Goal: Task Accomplishment & Management: Complete application form

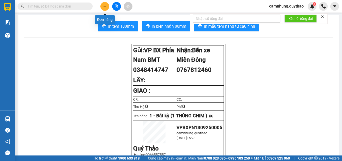
click at [106, 9] on button at bounding box center [104, 6] width 9 height 9
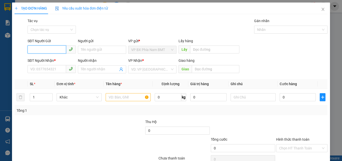
click at [33, 49] on input "SĐT Người Gửi" at bounding box center [47, 49] width 39 height 8
click at [36, 53] on input "SĐT Người Gửi" at bounding box center [47, 49] width 39 height 8
click at [54, 59] on div "0395218571" at bounding box center [51, 60] width 42 height 6
type input "0395218571"
type input "0971448963"
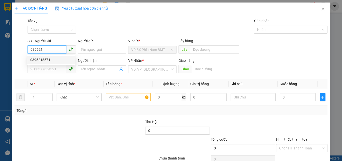
type input "CẦU ÔNG BỐ"
type input "0395218571"
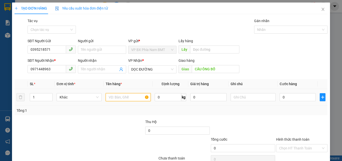
click at [124, 99] on input "text" at bounding box center [128, 97] width 45 height 8
type input "1 THÙNG GIẤY"
click at [284, 97] on input "0" at bounding box center [298, 97] width 36 height 8
type input "6"
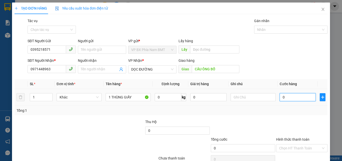
type input "6"
type input "60"
type input "600"
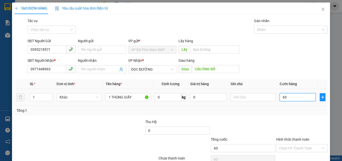
type input "600"
type input "6.000"
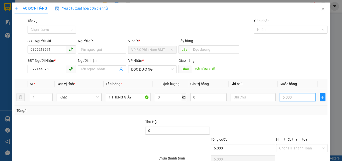
type input "60.000"
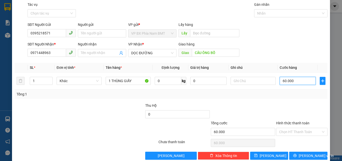
scroll to position [25, 0]
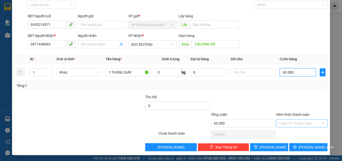
type input "60.000"
click at [290, 122] on input "Hình thức thanh toán" at bounding box center [300, 123] width 42 height 8
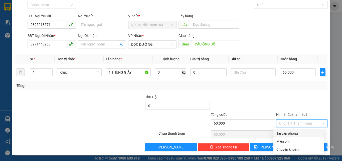
click at [292, 133] on div "Tại văn phòng" at bounding box center [299, 133] width 45 height 6
type input "0"
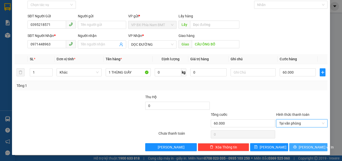
click at [303, 143] on button "[PERSON_NAME] và In" at bounding box center [308, 147] width 38 height 8
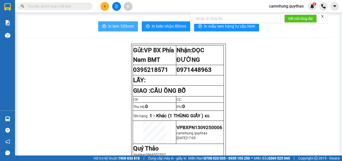
click at [120, 27] on span "In tem 100mm" at bounding box center [121, 26] width 26 height 6
